Goal: Contribute content

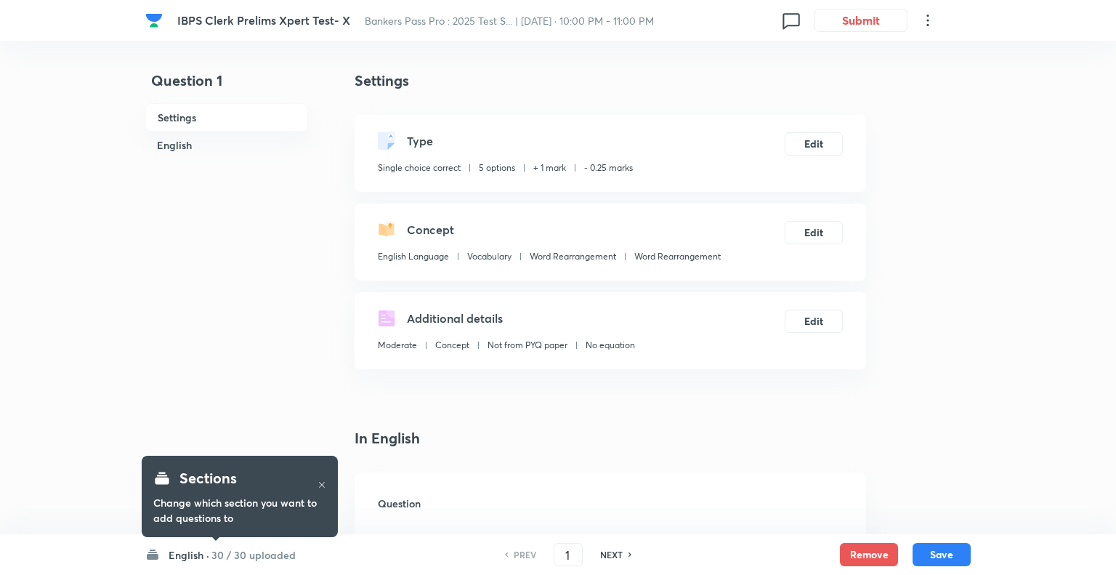
checkbox input "true"
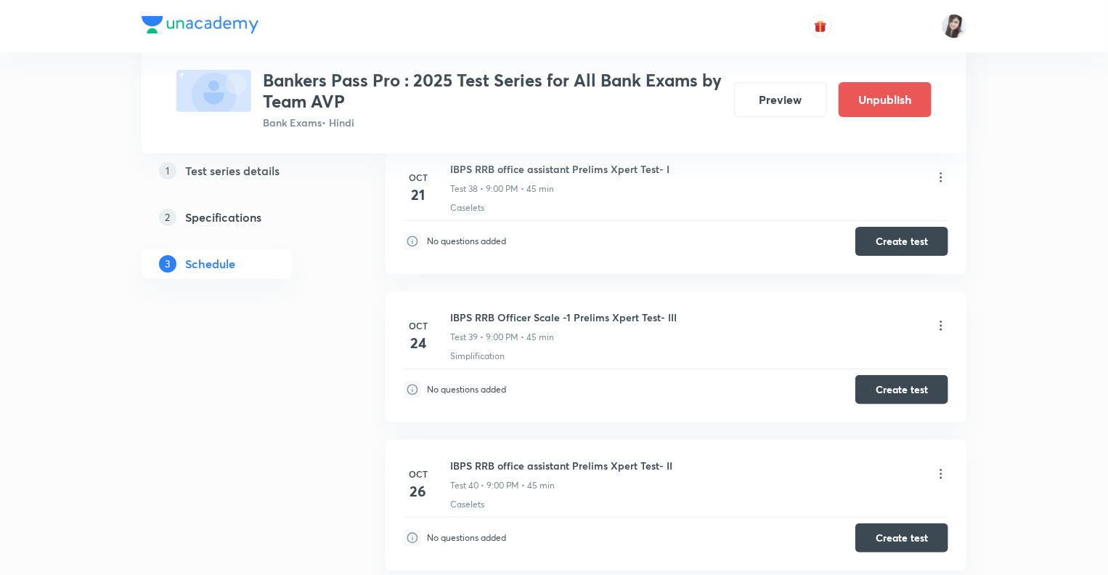
scroll to position [8336, 0]
